Goal: Information Seeking & Learning: Learn about a topic

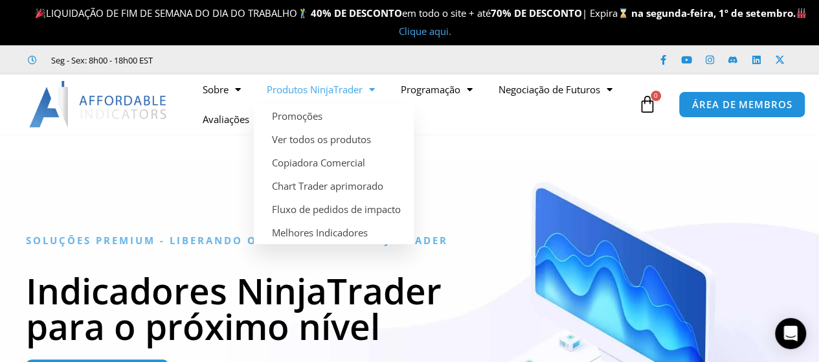
click at [324, 88] on font "Produtos NinjaTrader" at bounding box center [315, 89] width 96 height 13
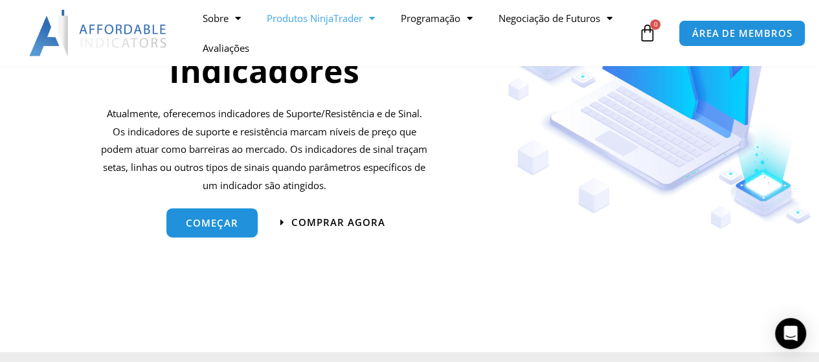
scroll to position [1380, 0]
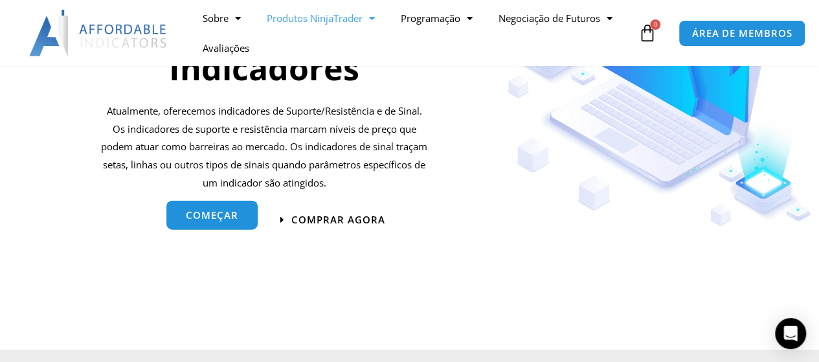
click at [215, 221] on font "começar" at bounding box center [212, 215] width 52 height 13
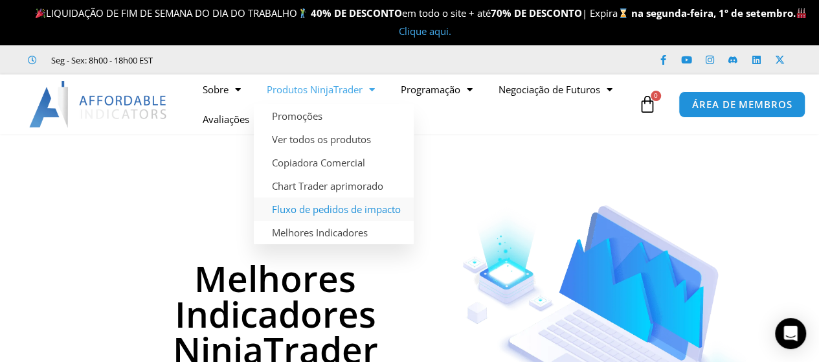
click at [363, 203] on font "Fluxo de pedidos de impacto" at bounding box center [336, 209] width 129 height 13
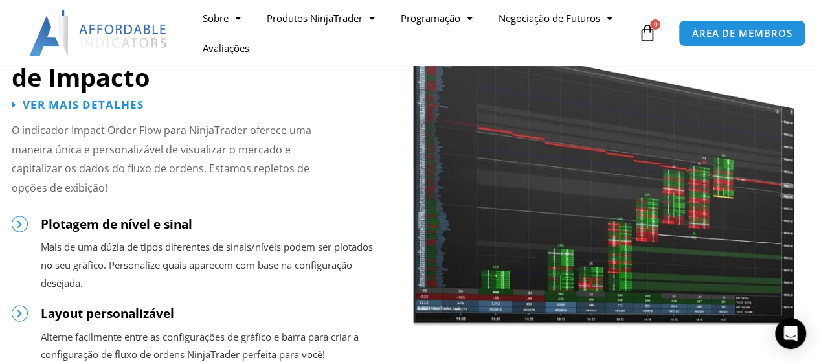
scroll to position [1071, 0]
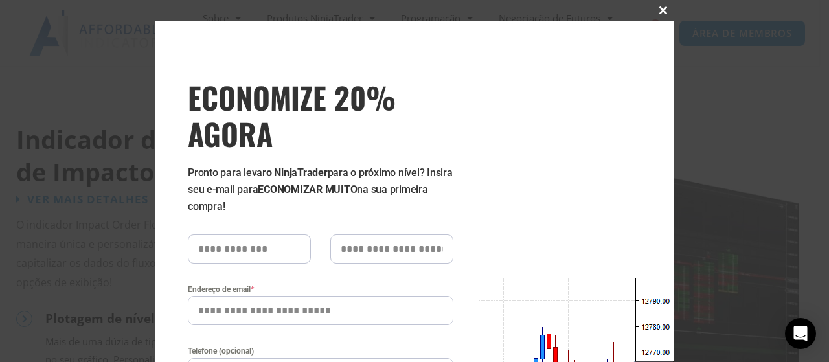
click at [657, 16] on button "Feche este módulo" at bounding box center [663, 10] width 21 height 21
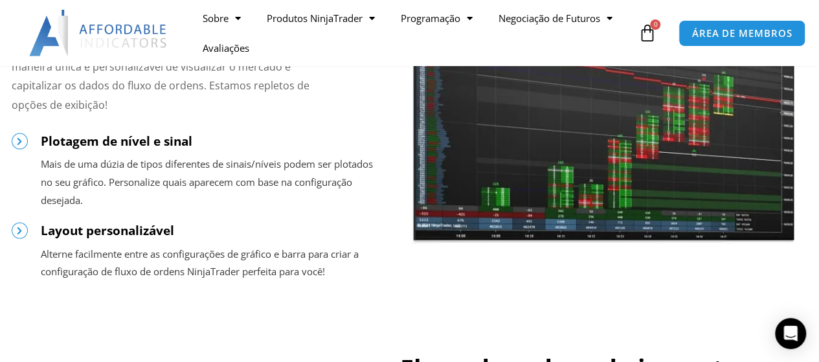
scroll to position [1249, 0]
click at [641, 157] on img at bounding box center [603, 80] width 383 height 330
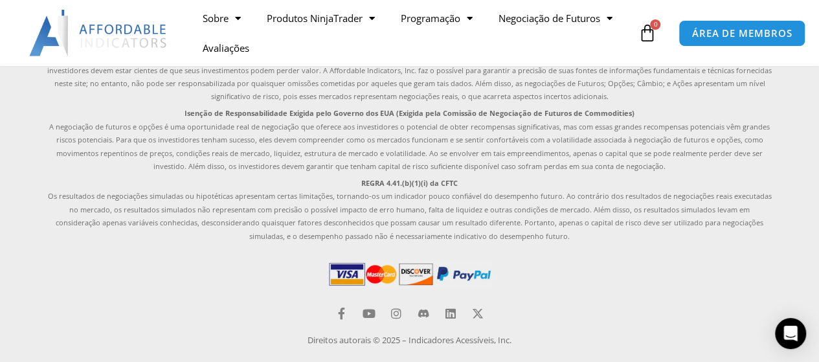
scroll to position [2388, 0]
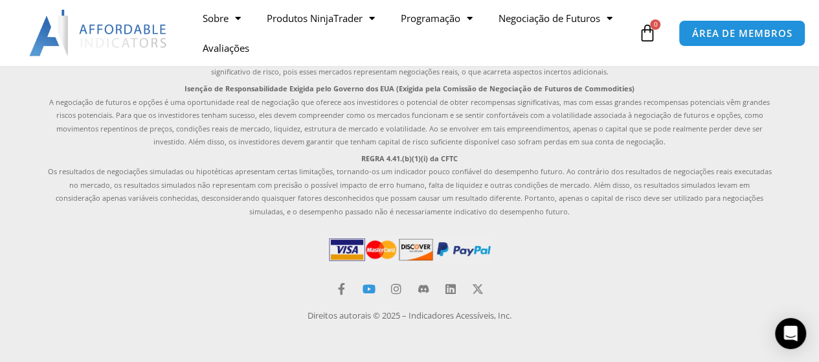
click at [364, 293] on icon at bounding box center [369, 289] width 12 height 12
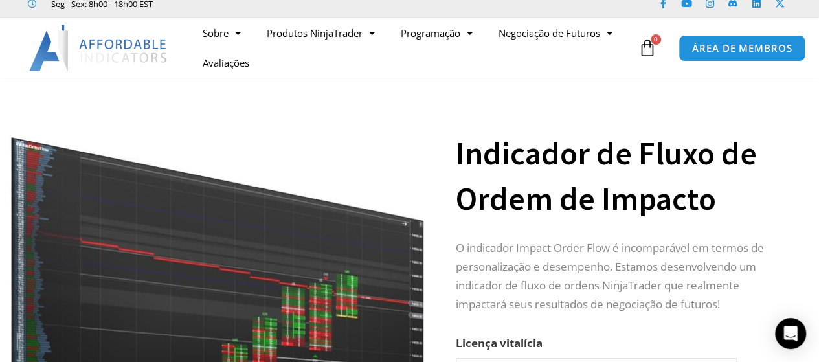
scroll to position [0, 0]
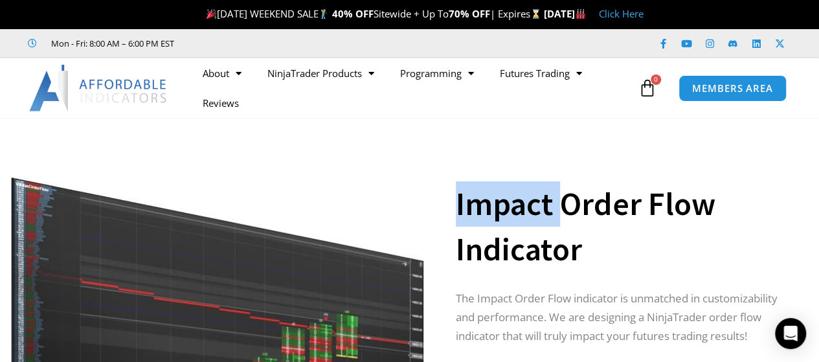
drag, startPoint x: 556, startPoint y: 207, endPoint x: 452, endPoint y: 213, distance: 104.4
click at [452, 213] on div "**********" at bounding box center [409, 356] width 819 height 451
copy div "Impact"
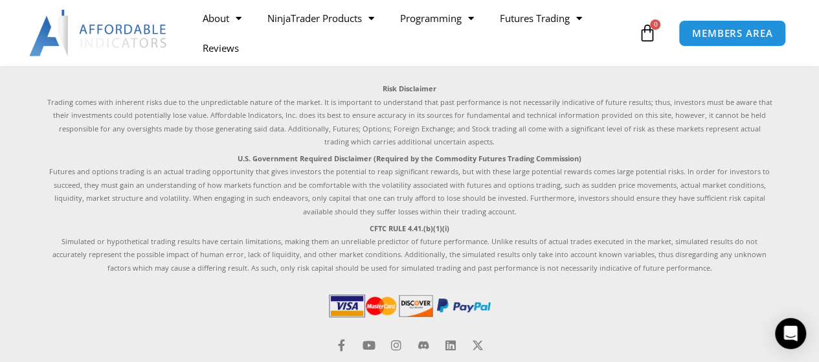
scroll to position [2262, 0]
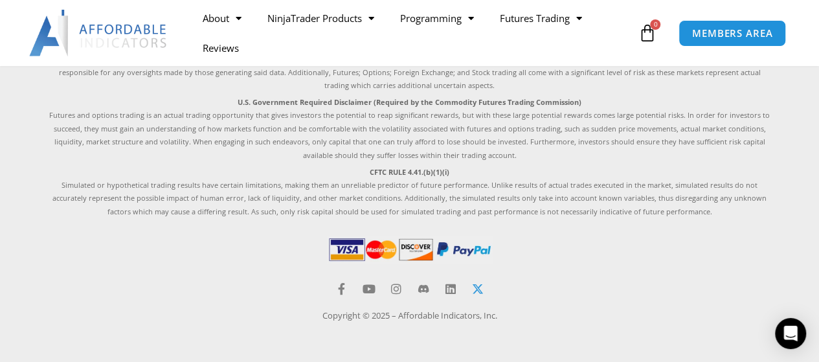
click at [475, 292] on icon at bounding box center [478, 289] width 12 height 12
click at [426, 284] on icon at bounding box center [424, 289] width 12 height 12
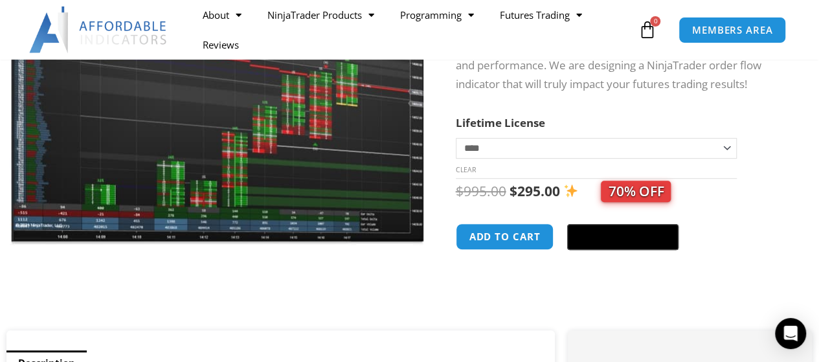
scroll to position [0, 0]
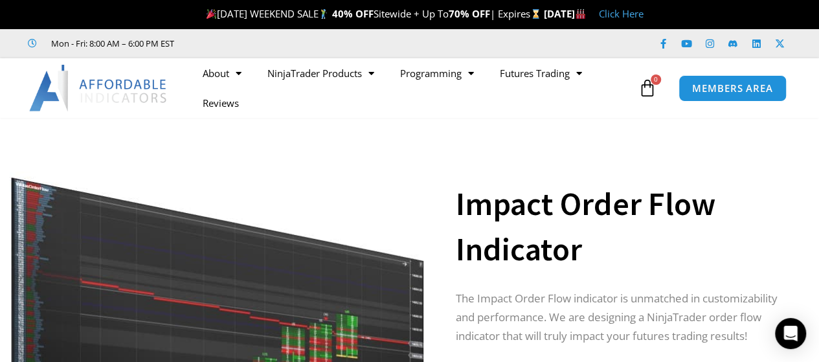
click at [628, 239] on h1 "Impact Order Flow Indicator" at bounding box center [622, 226] width 332 height 91
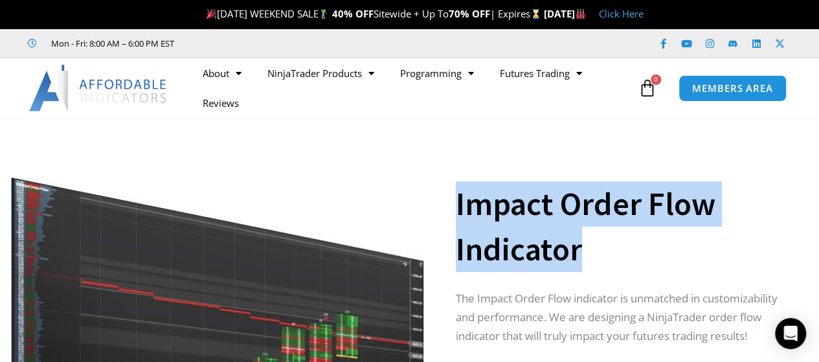
drag, startPoint x: 587, startPoint y: 245, endPoint x: 494, endPoint y: 192, distance: 106.8
click at [457, 212] on h1 "Impact Order Flow Indicator" at bounding box center [622, 226] width 332 height 91
copy h1 "Impact Order Flow Indicator"
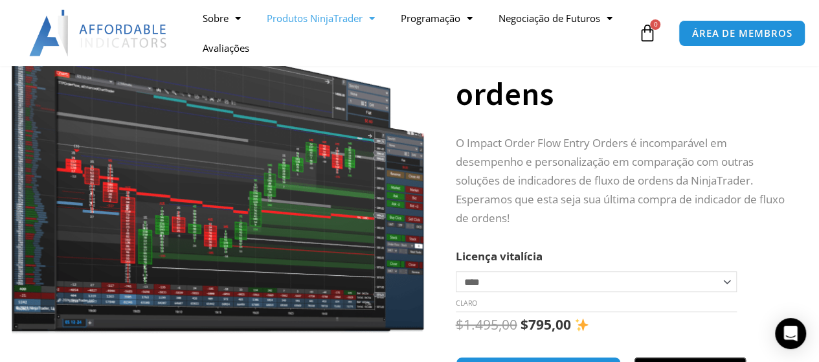
scroll to position [130, 0]
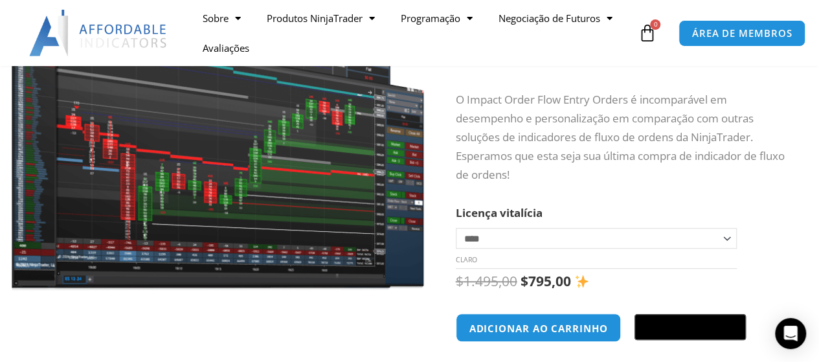
scroll to position [275, 0]
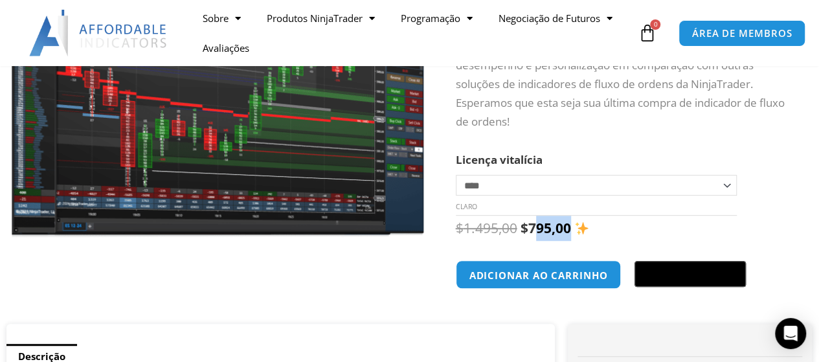
drag, startPoint x: 538, startPoint y: 233, endPoint x: 579, endPoint y: 230, distance: 41.5
click at [579, 230] on span "$ 1.495,00 O preço original era: US$ 1.495,00. $ 795,00 O preço atual é: US$ 79…" at bounding box center [523, 228] width 134 height 18
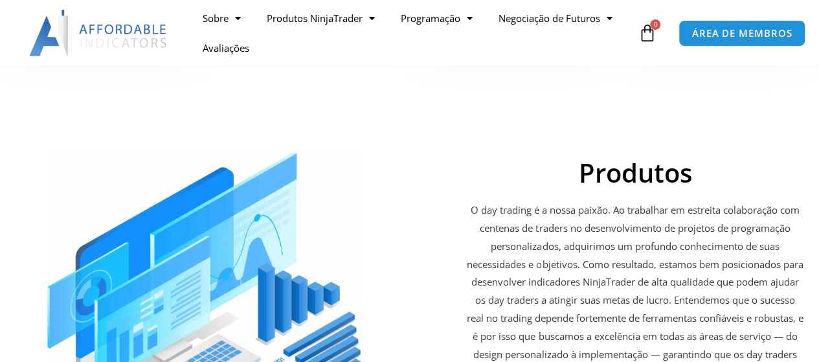
scroll to position [1813, 0]
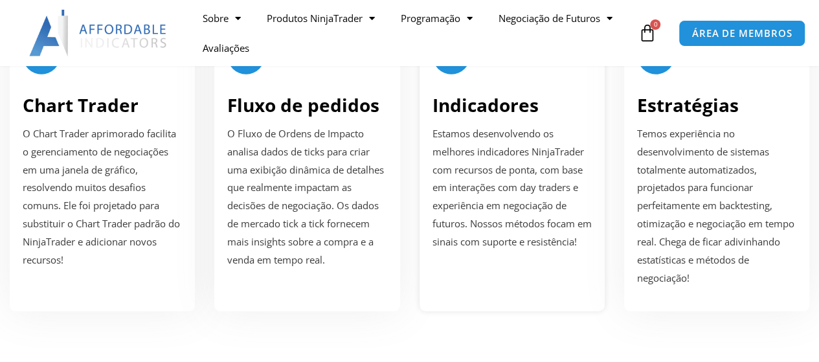
click at [494, 125] on p "Estamos desenvolvendo os melhores indicadores NinjaTrader com recursos de ponta…" at bounding box center [512, 188] width 159 height 126
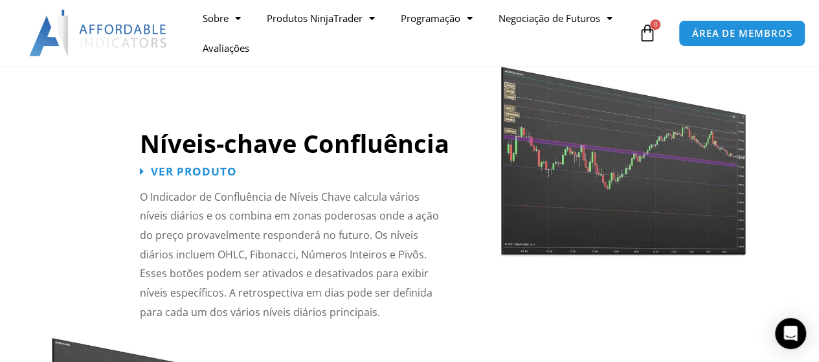
scroll to position [1554, 0]
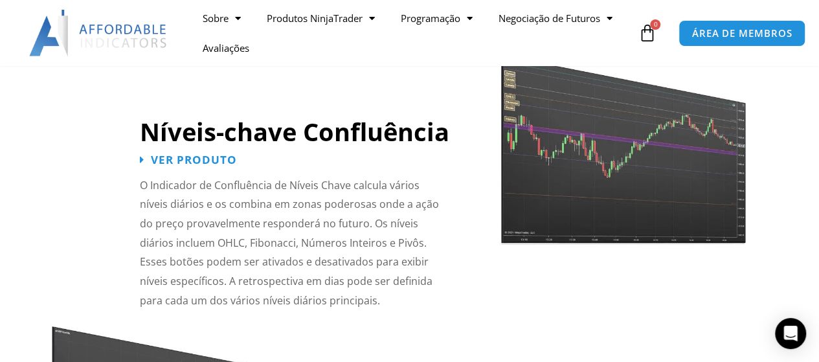
click at [562, 178] on img at bounding box center [622, 141] width 247 height 213
